Goal: Information Seeking & Learning: Learn about a topic

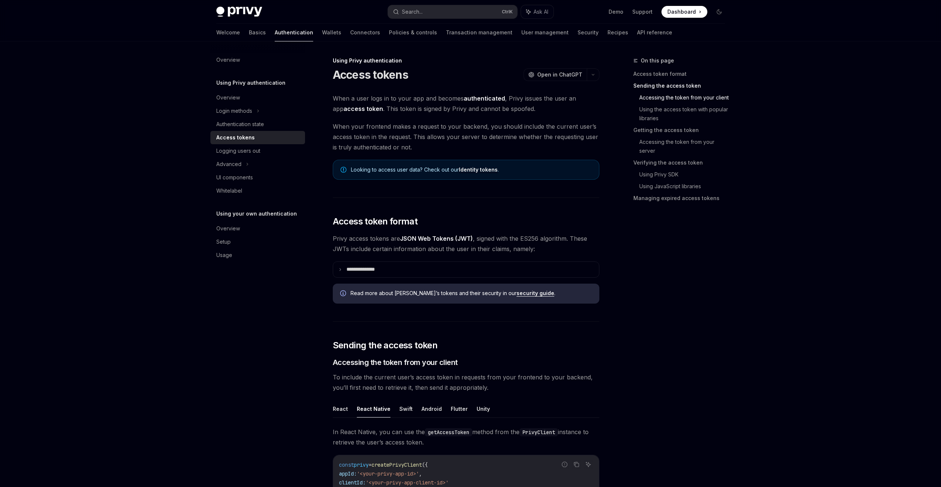
scroll to position [351, 0]
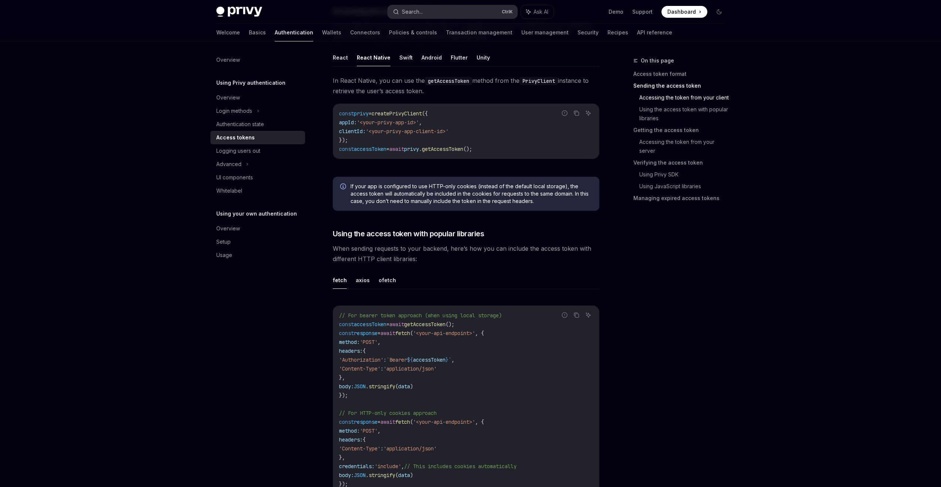
click at [456, 9] on button "Search... Ctrl K" at bounding box center [452, 11] width 129 height 13
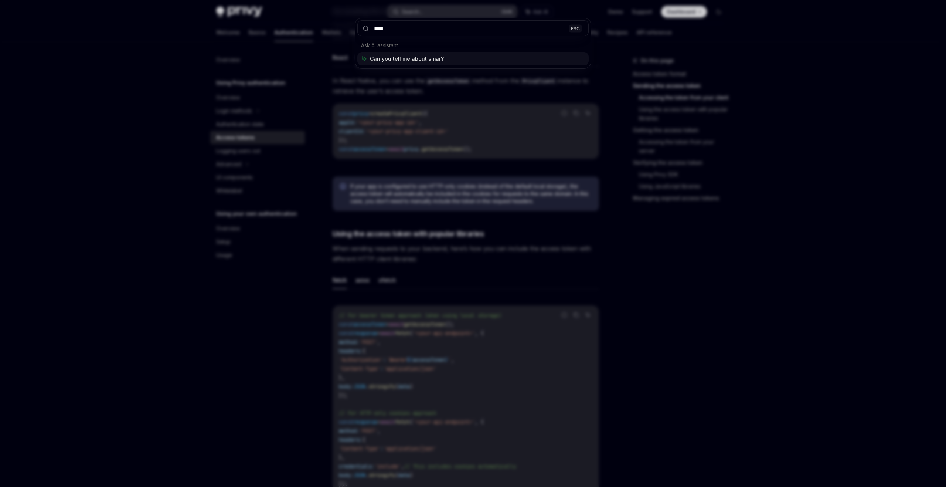
type input "*****"
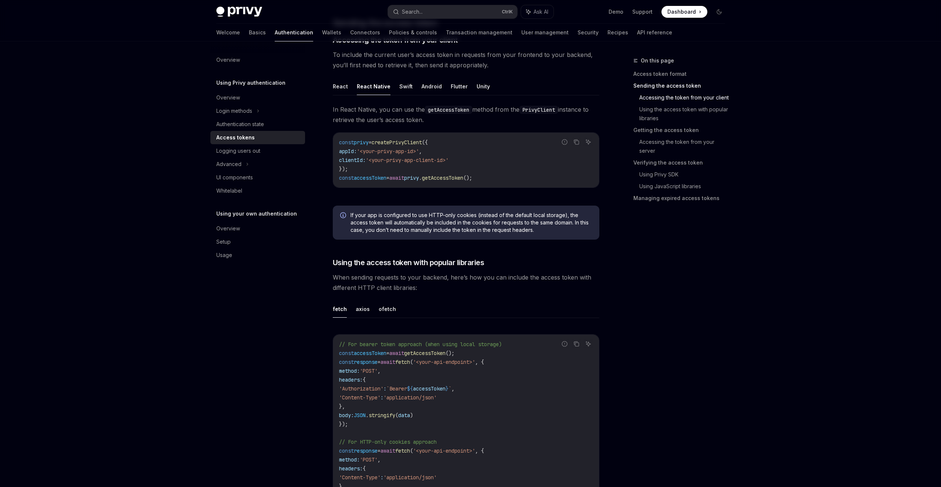
scroll to position [314, 0]
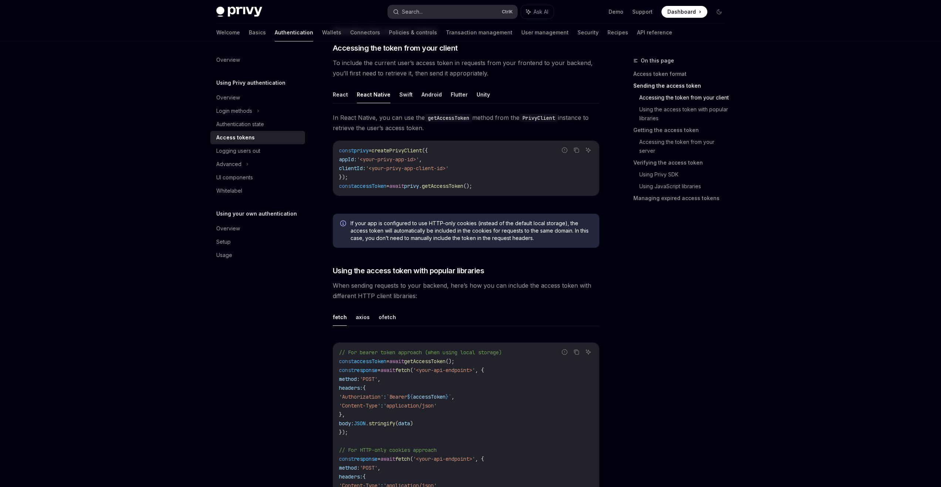
click at [418, 12] on div "Search..." at bounding box center [412, 11] width 21 height 9
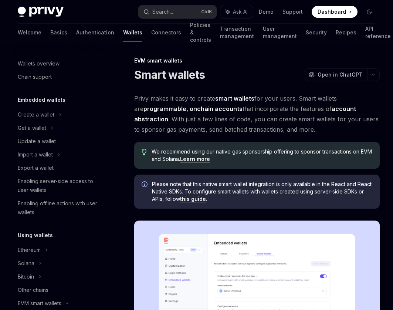
type textarea "*"
